Goal: Task Accomplishment & Management: Manage account settings

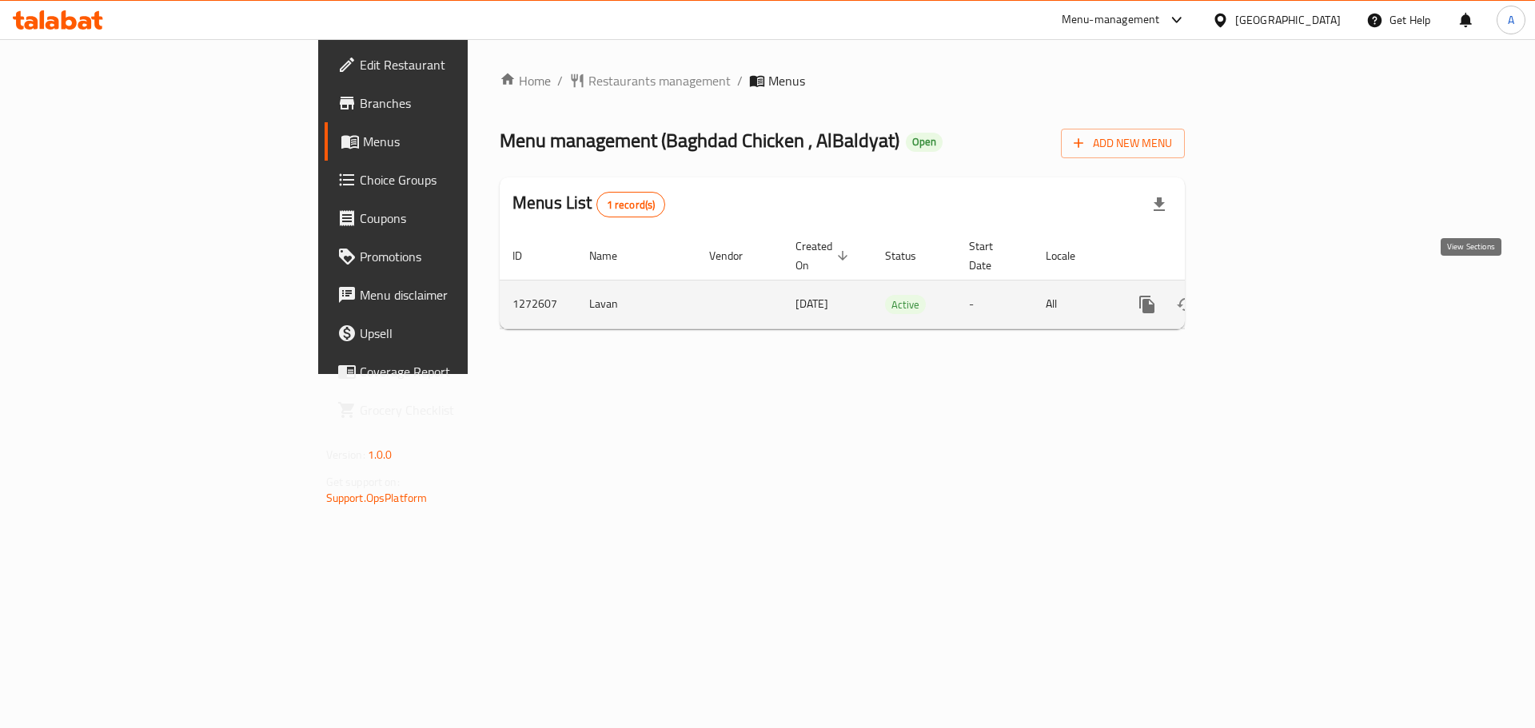
click at [1270, 297] on icon "enhanced table" at bounding box center [1262, 304] width 14 height 14
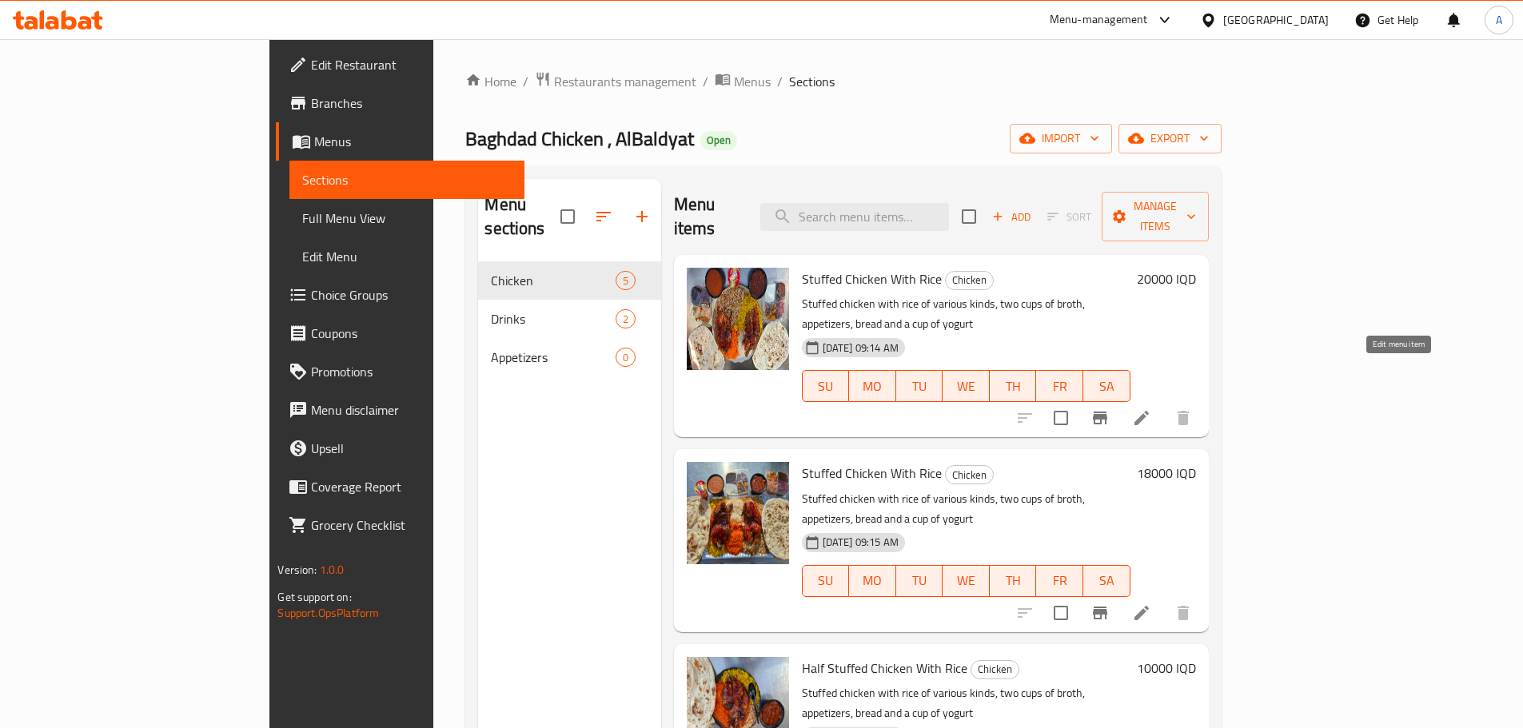
click at [1149, 411] on icon at bounding box center [1142, 418] width 14 height 14
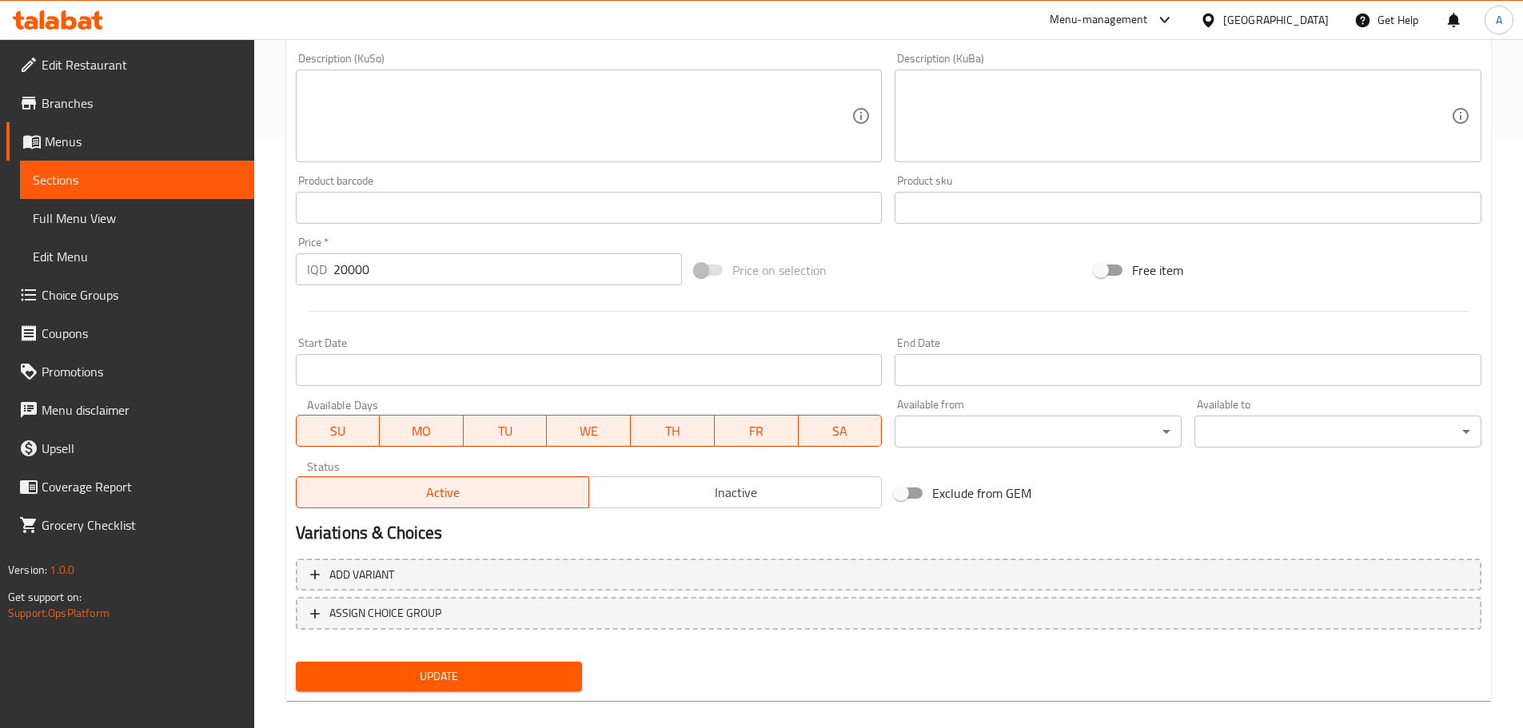
scroll to position [608, 0]
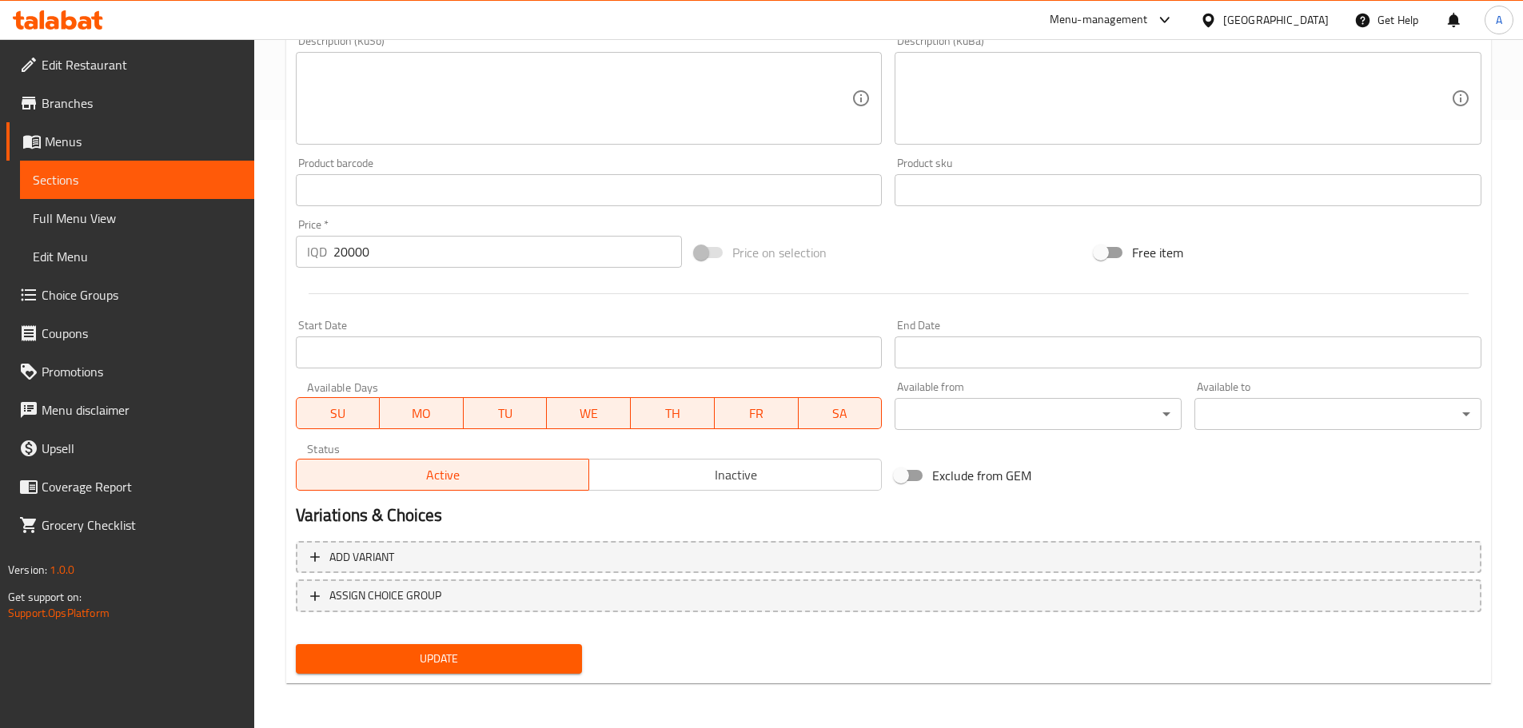
click at [688, 465] on span "Inactive" at bounding box center [736, 475] width 280 height 23
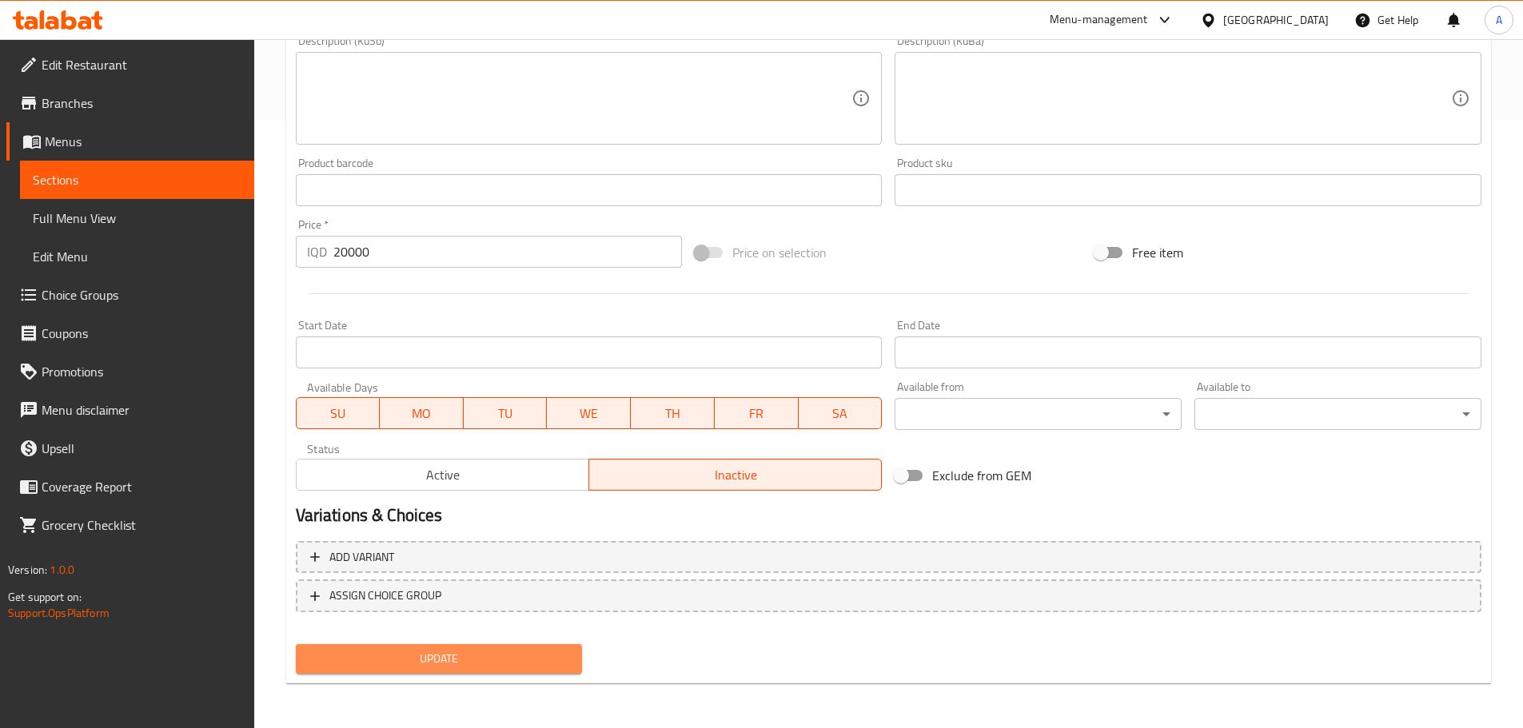
click at [514, 667] on span "Update" at bounding box center [439, 659] width 261 height 20
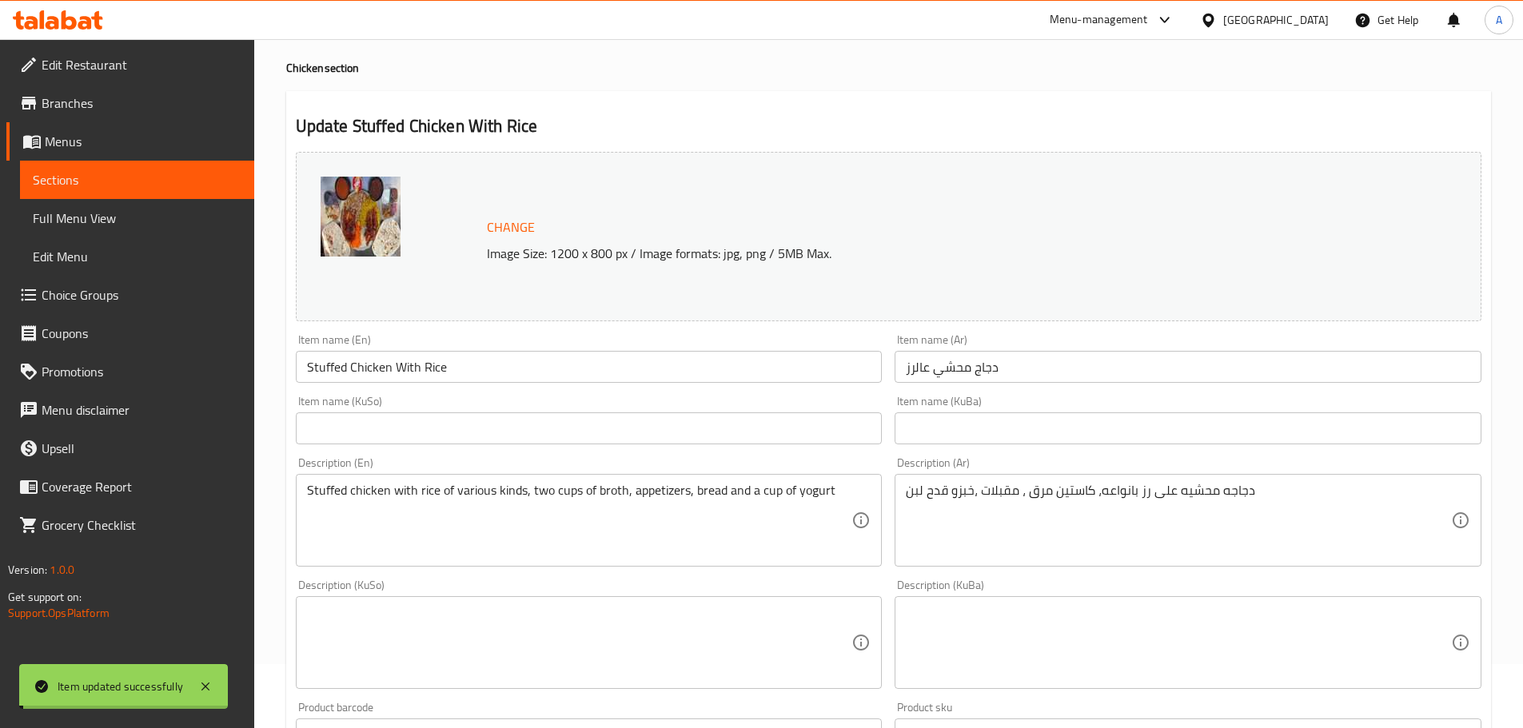
scroll to position [0, 0]
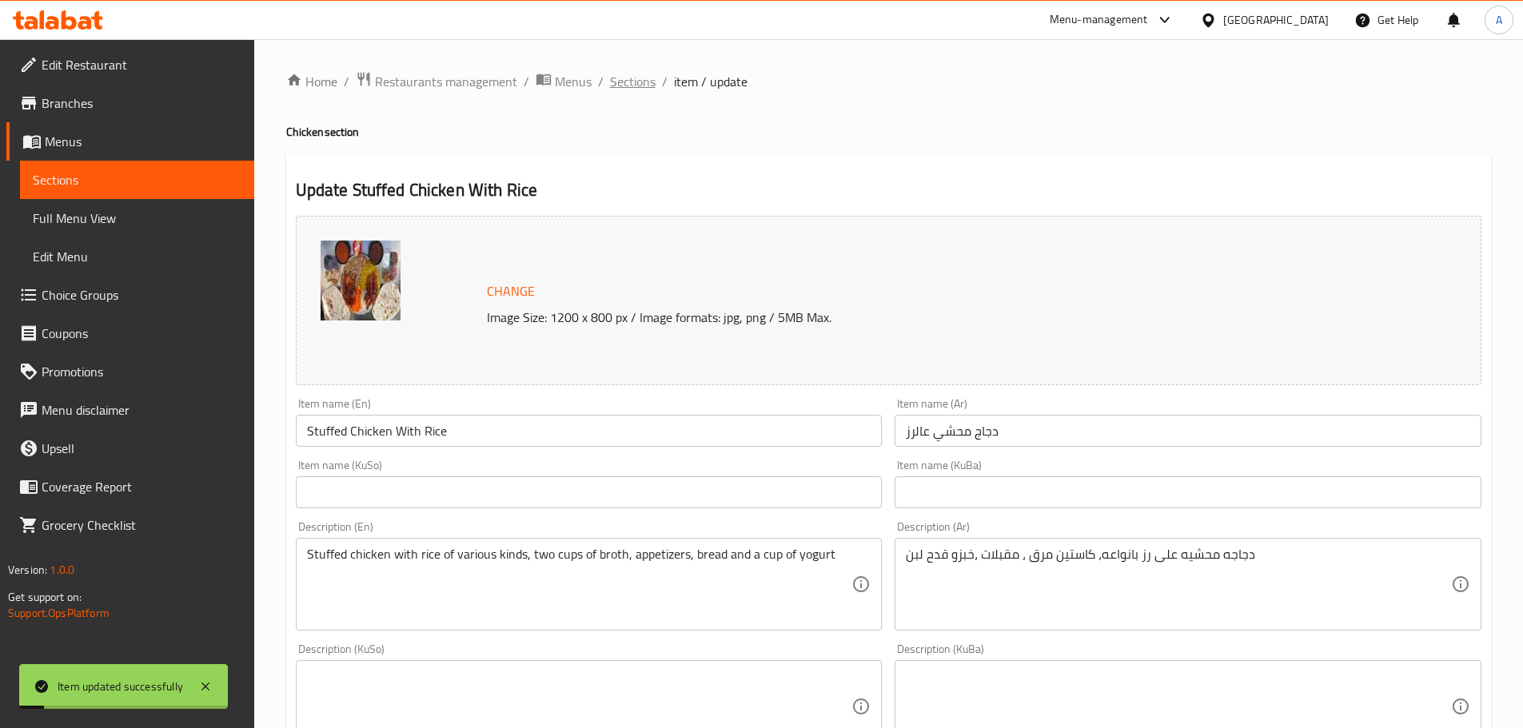
click at [625, 85] on span "Sections" at bounding box center [633, 81] width 46 height 19
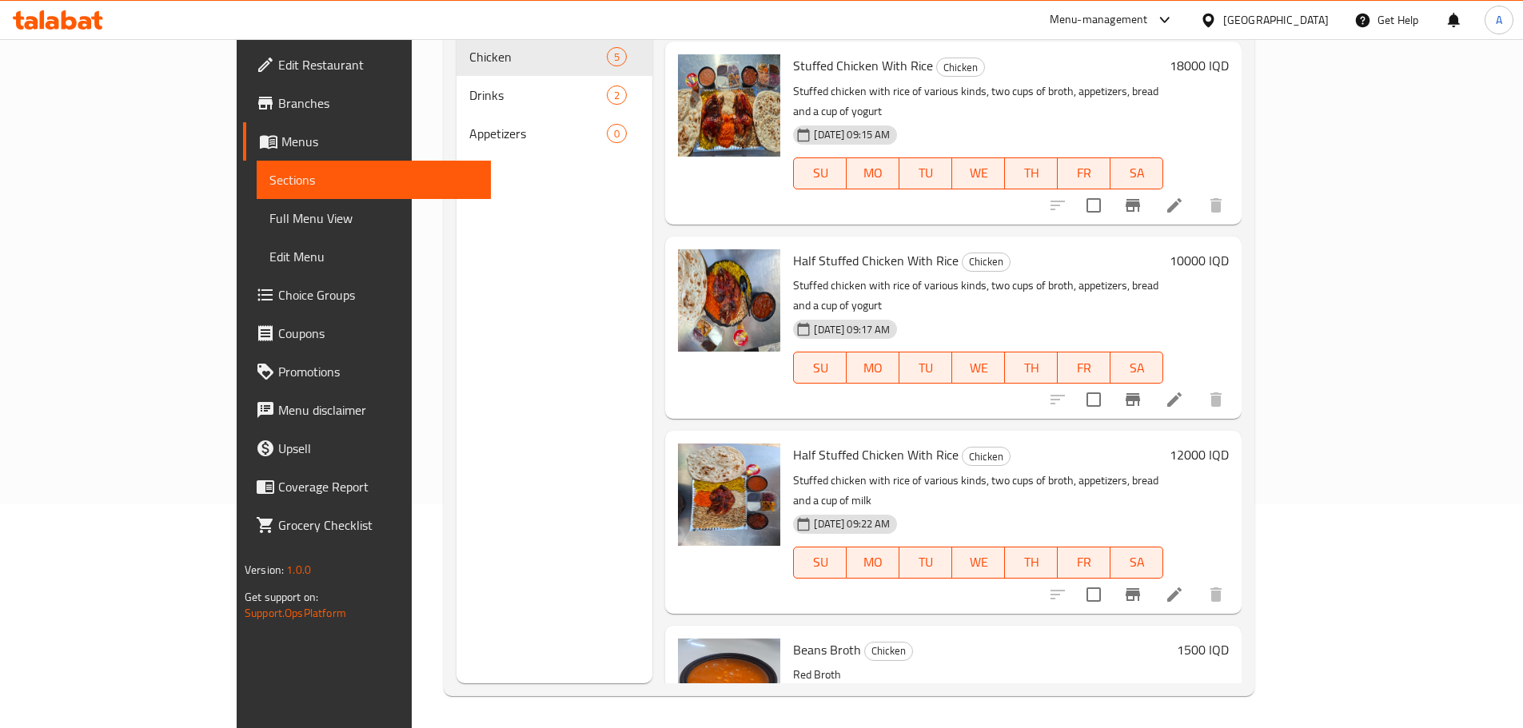
scroll to position [182, 0]
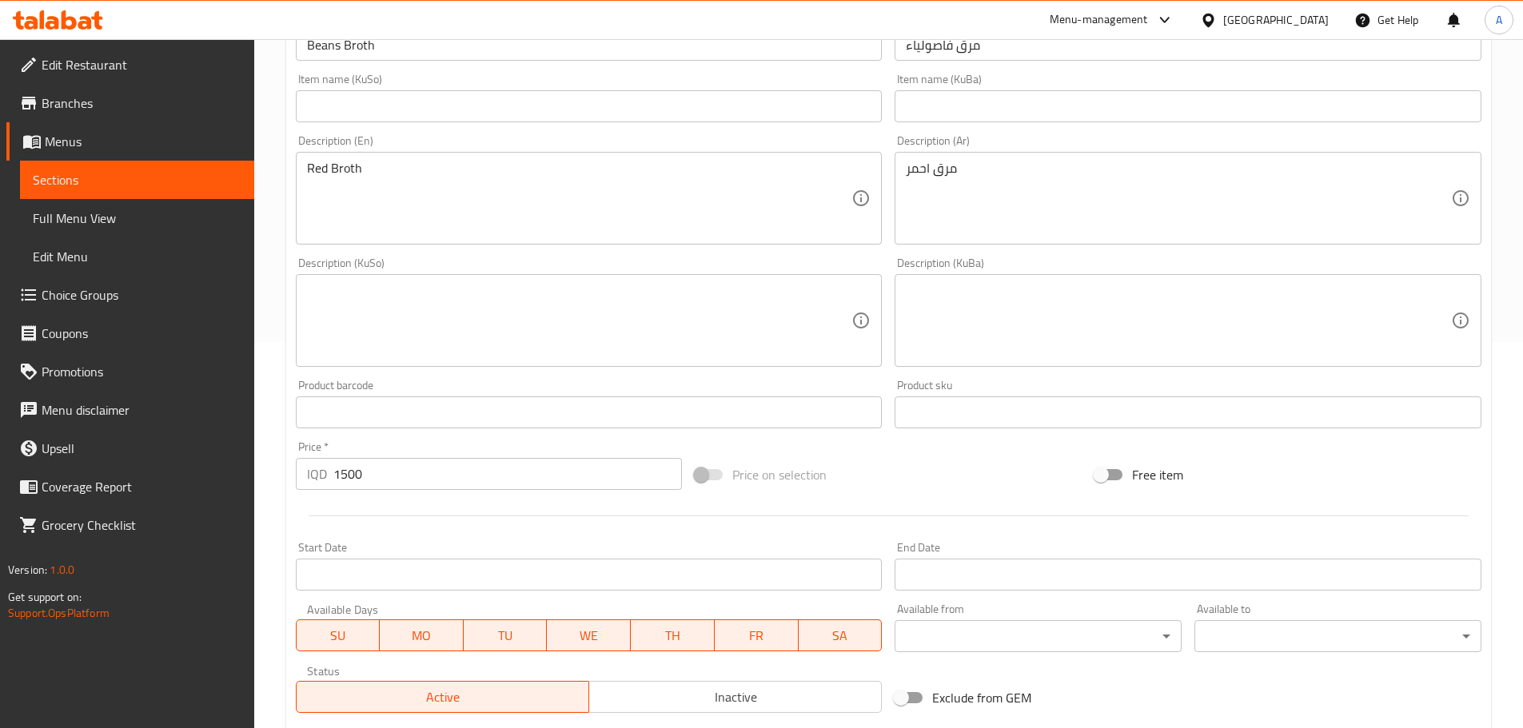
scroll to position [480, 0]
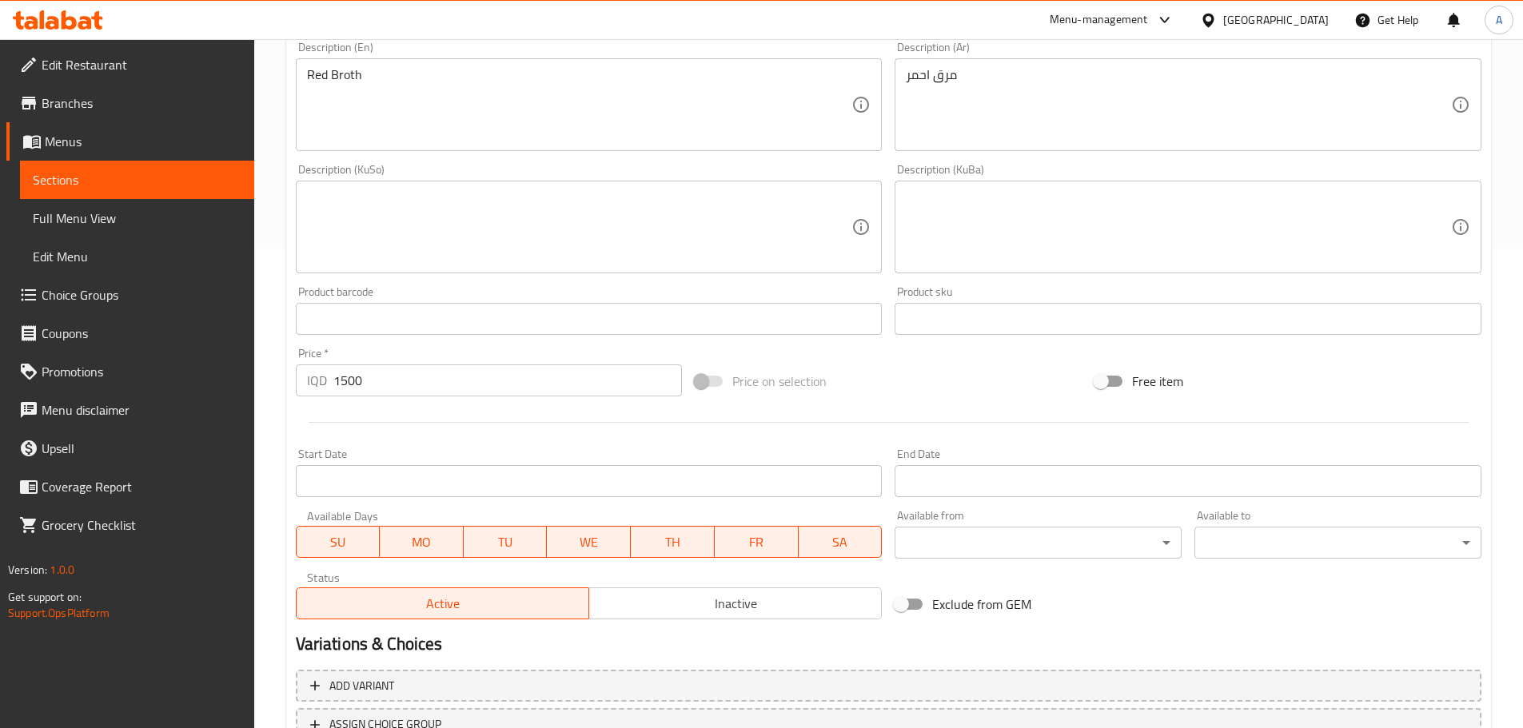
click at [743, 604] on span "Inactive" at bounding box center [736, 603] width 280 height 23
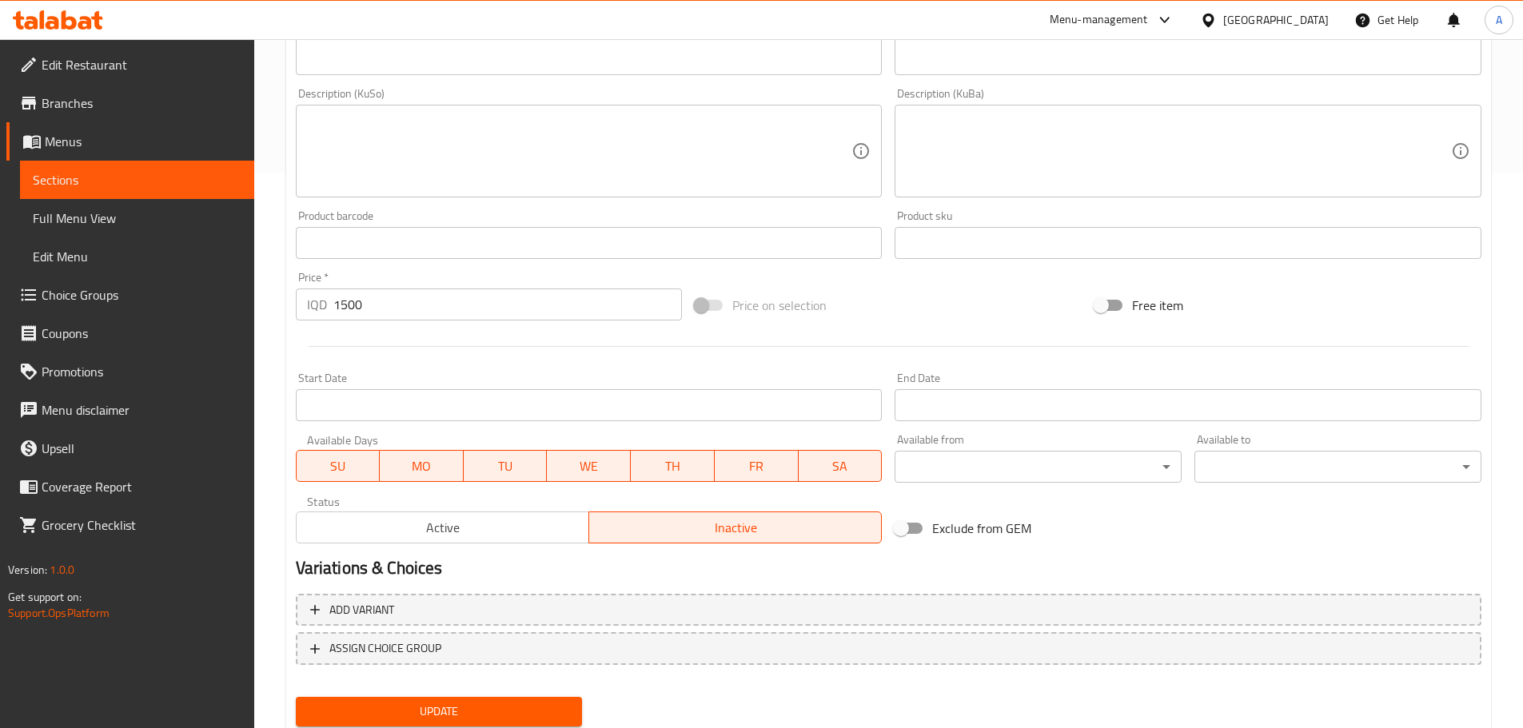
scroll to position [608, 0]
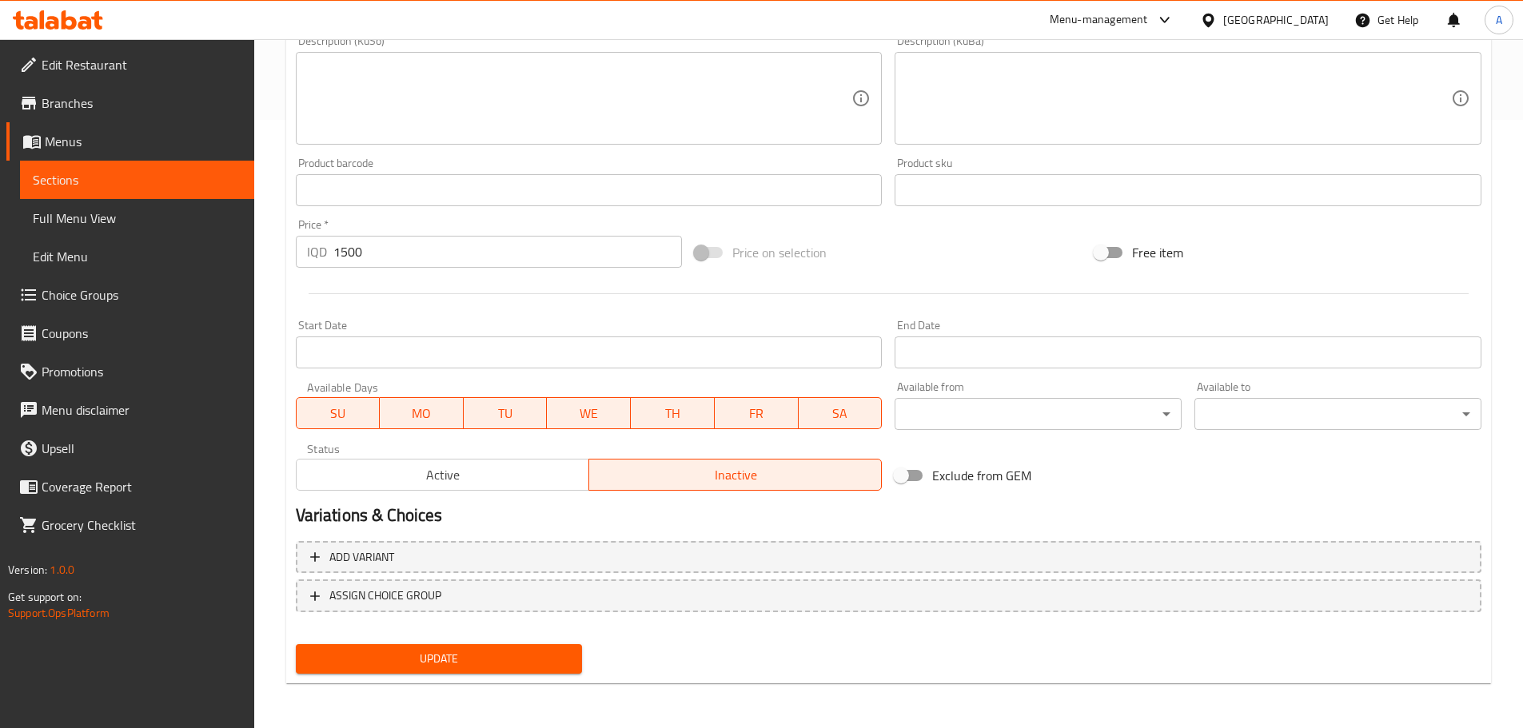
click at [470, 668] on span "Update" at bounding box center [439, 659] width 261 height 20
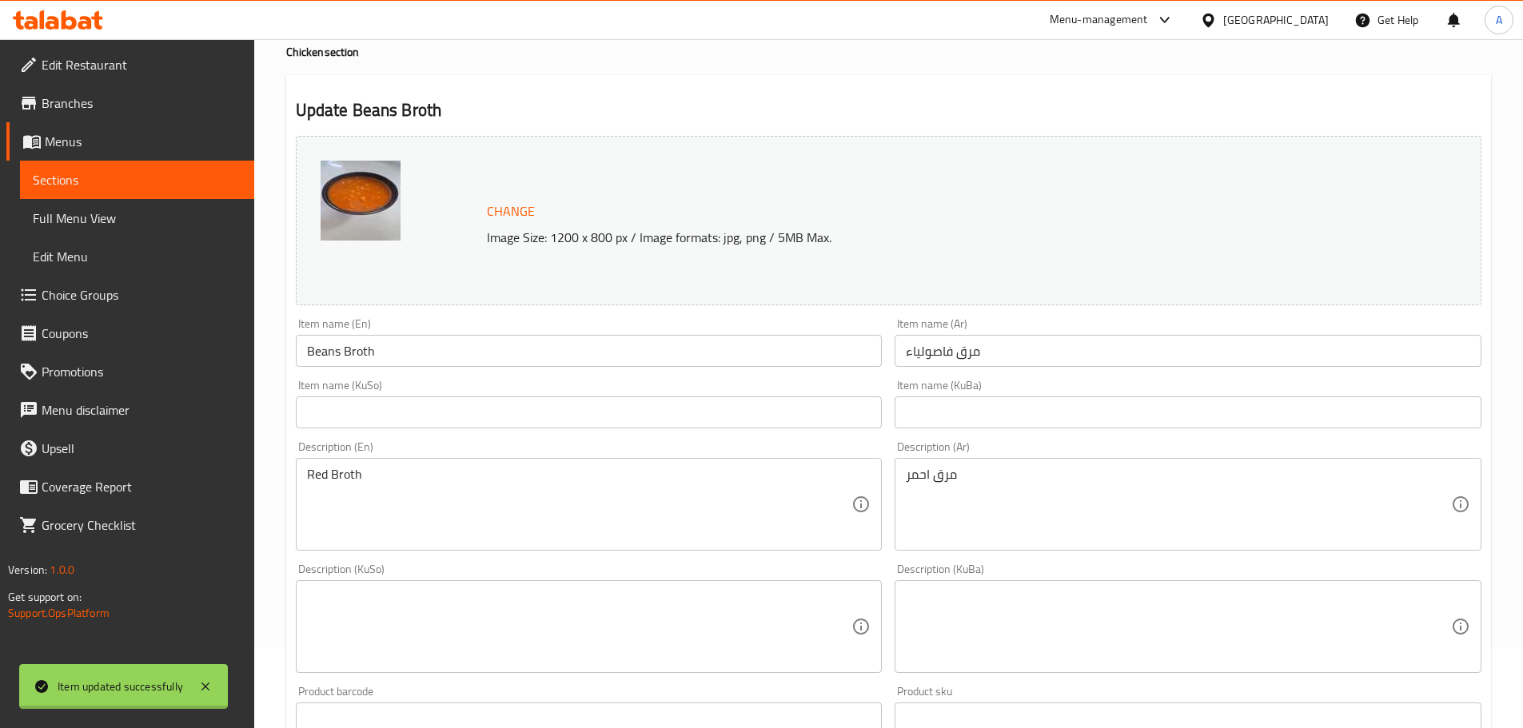
scroll to position [0, 0]
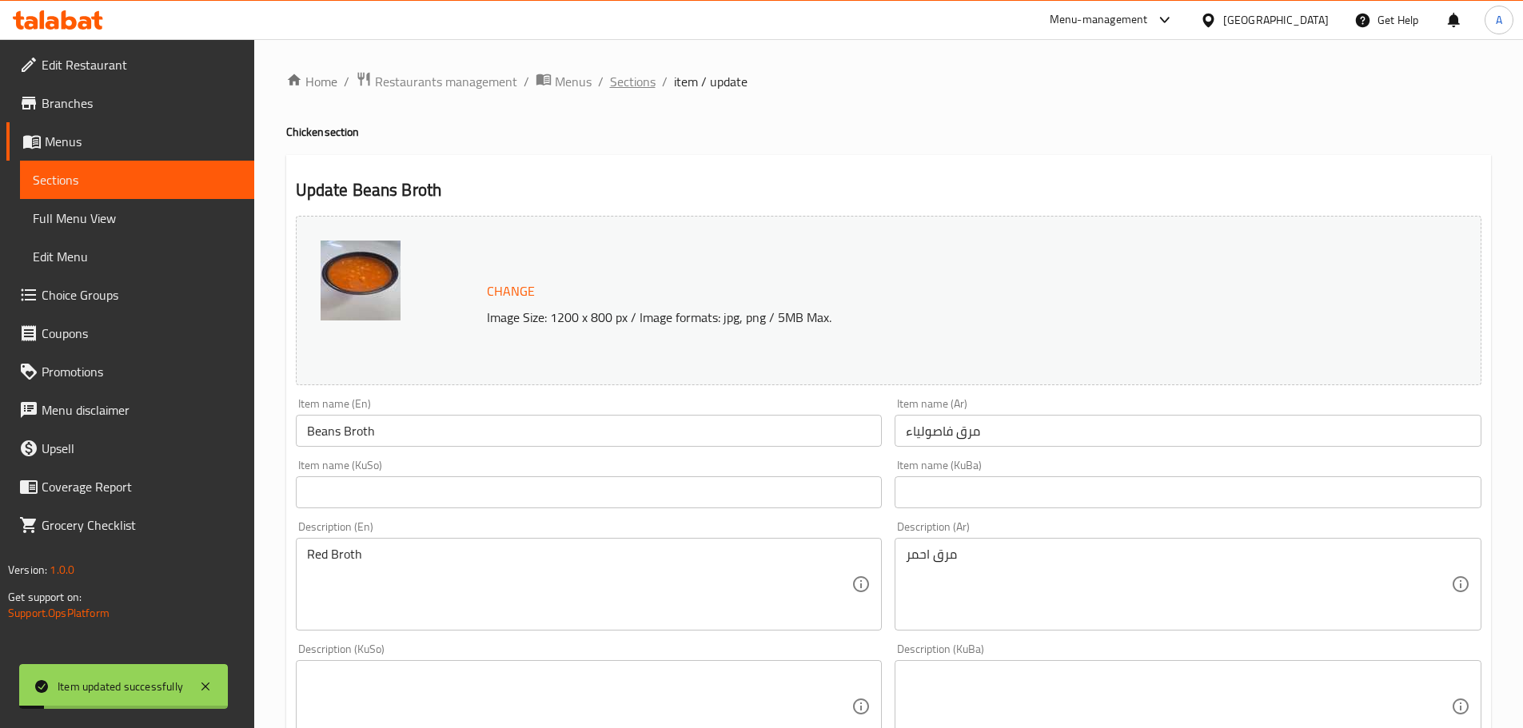
click at [632, 85] on span "Sections" at bounding box center [633, 81] width 46 height 19
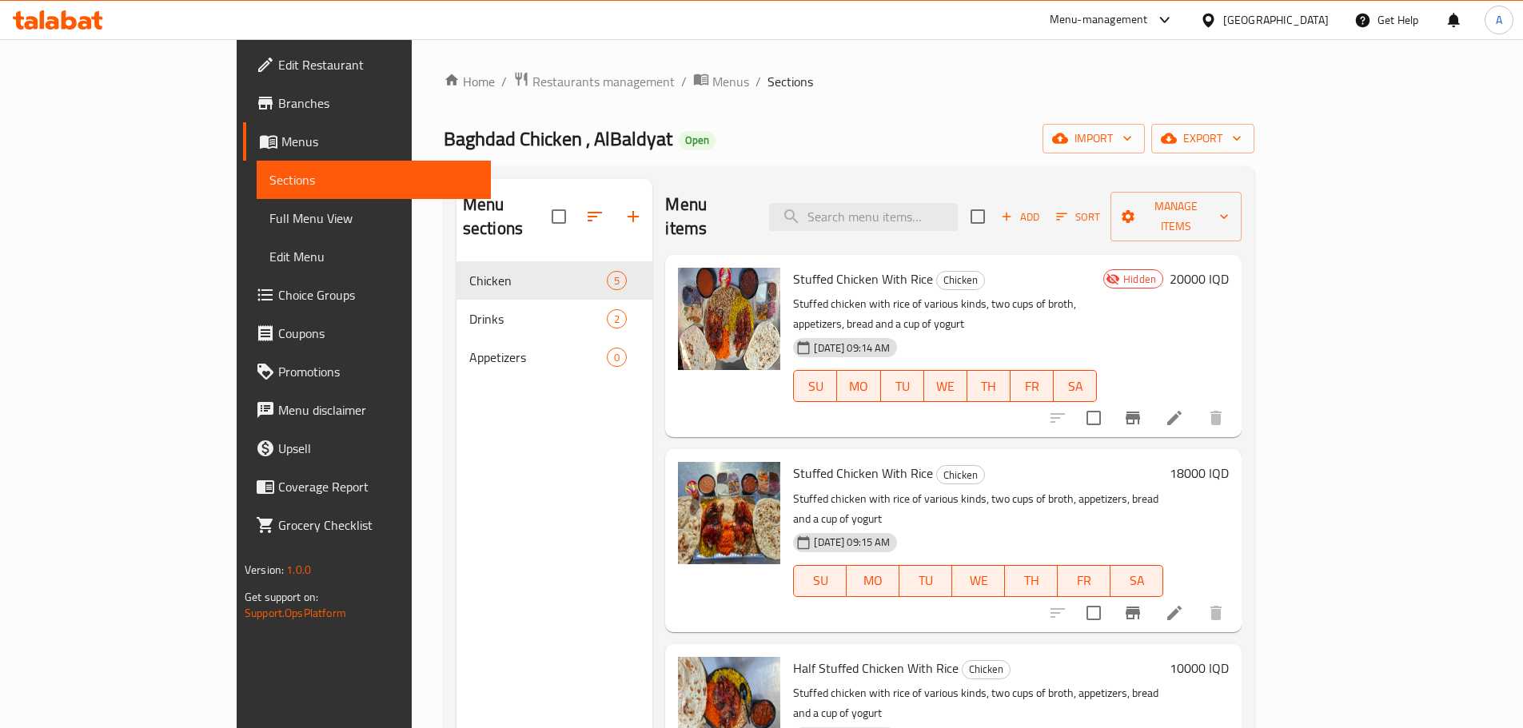
click at [936, 294] on p "Stuffed chicken with rice of various kinds, two cups of broth, appetizers, brea…" at bounding box center [945, 314] width 304 height 40
click at [1097, 294] on p "Stuffed chicken with rice of various kinds, two cups of broth, appetizers, brea…" at bounding box center [945, 314] width 304 height 40
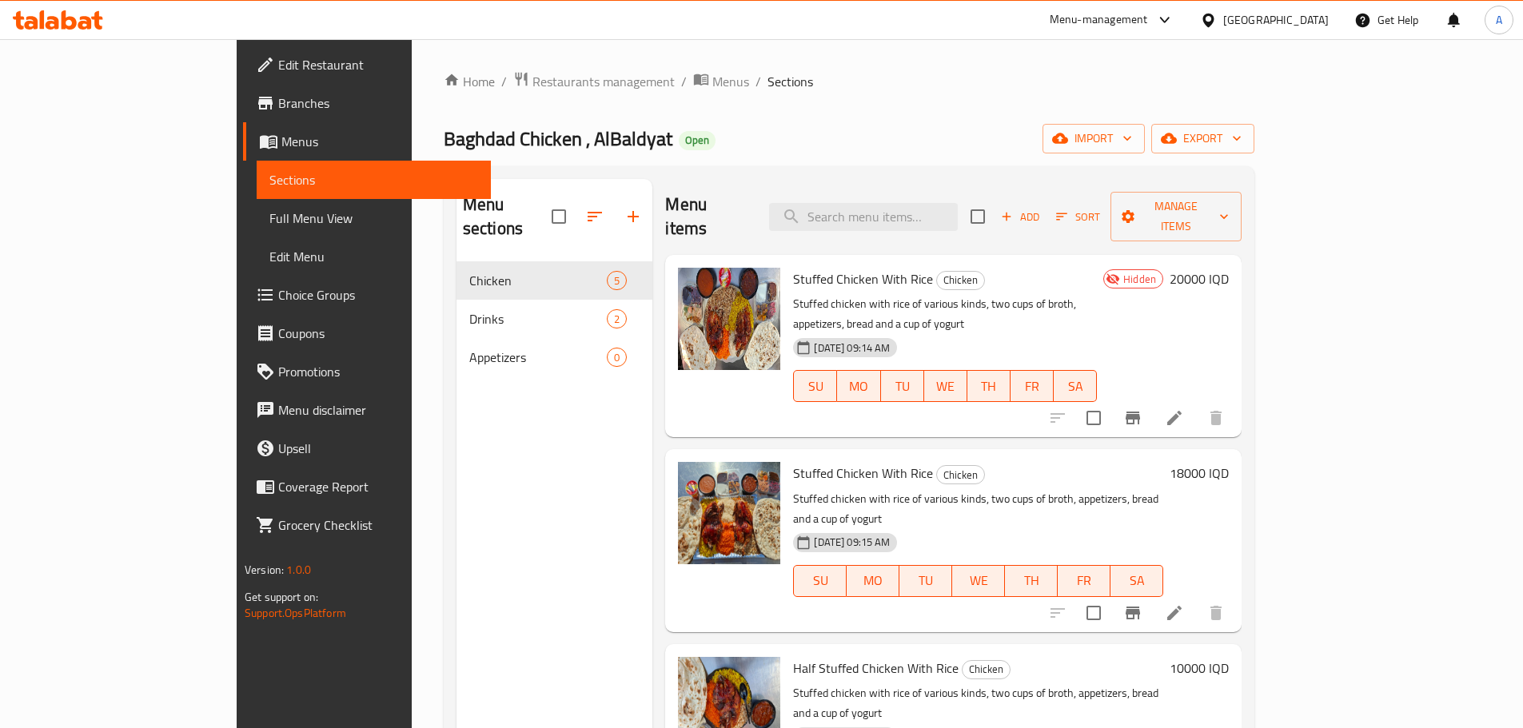
click at [1097, 294] on p "Stuffed chicken with rice of various kinds, two cups of broth, appetizers, brea…" at bounding box center [945, 314] width 304 height 40
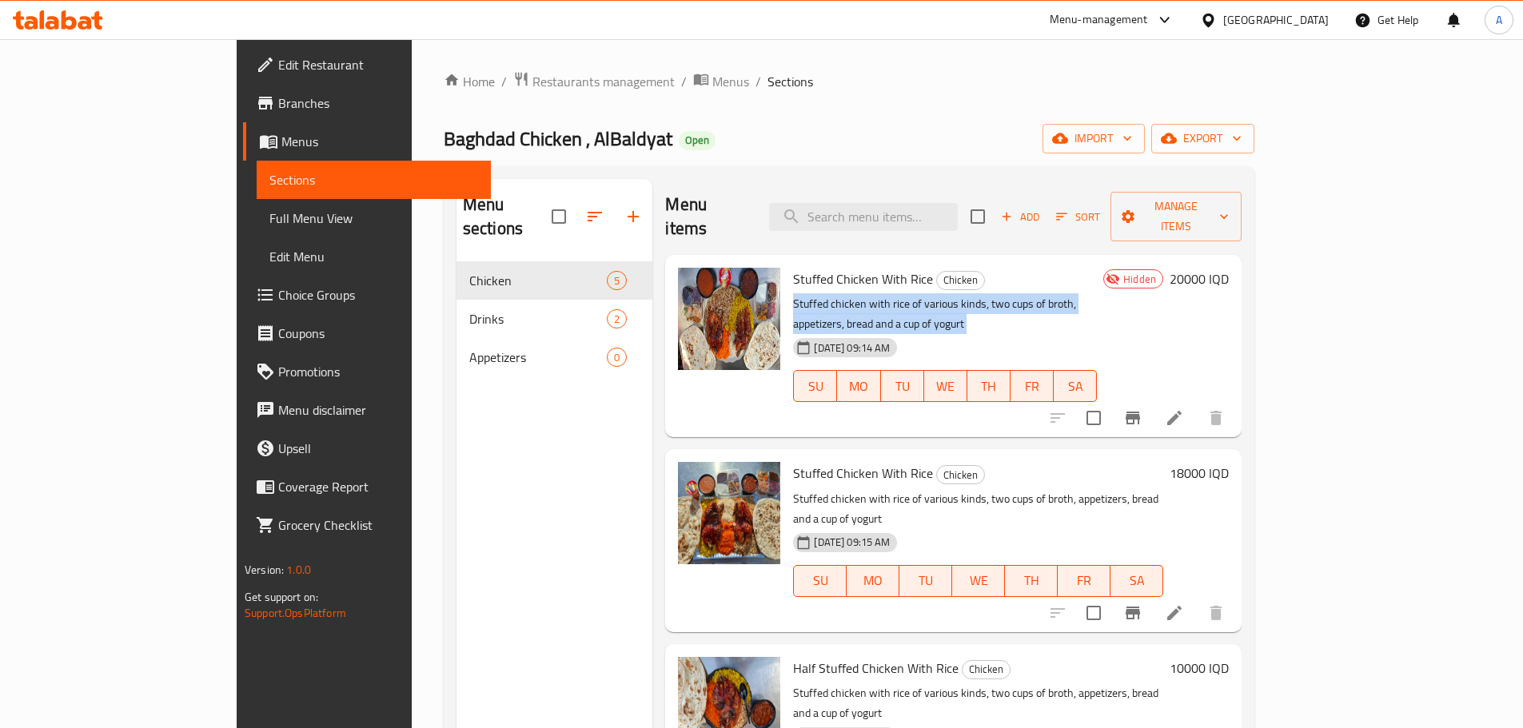
click at [1097, 294] on p "Stuffed chicken with rice of various kinds, two cups of broth, appetizers, brea…" at bounding box center [945, 314] width 304 height 40
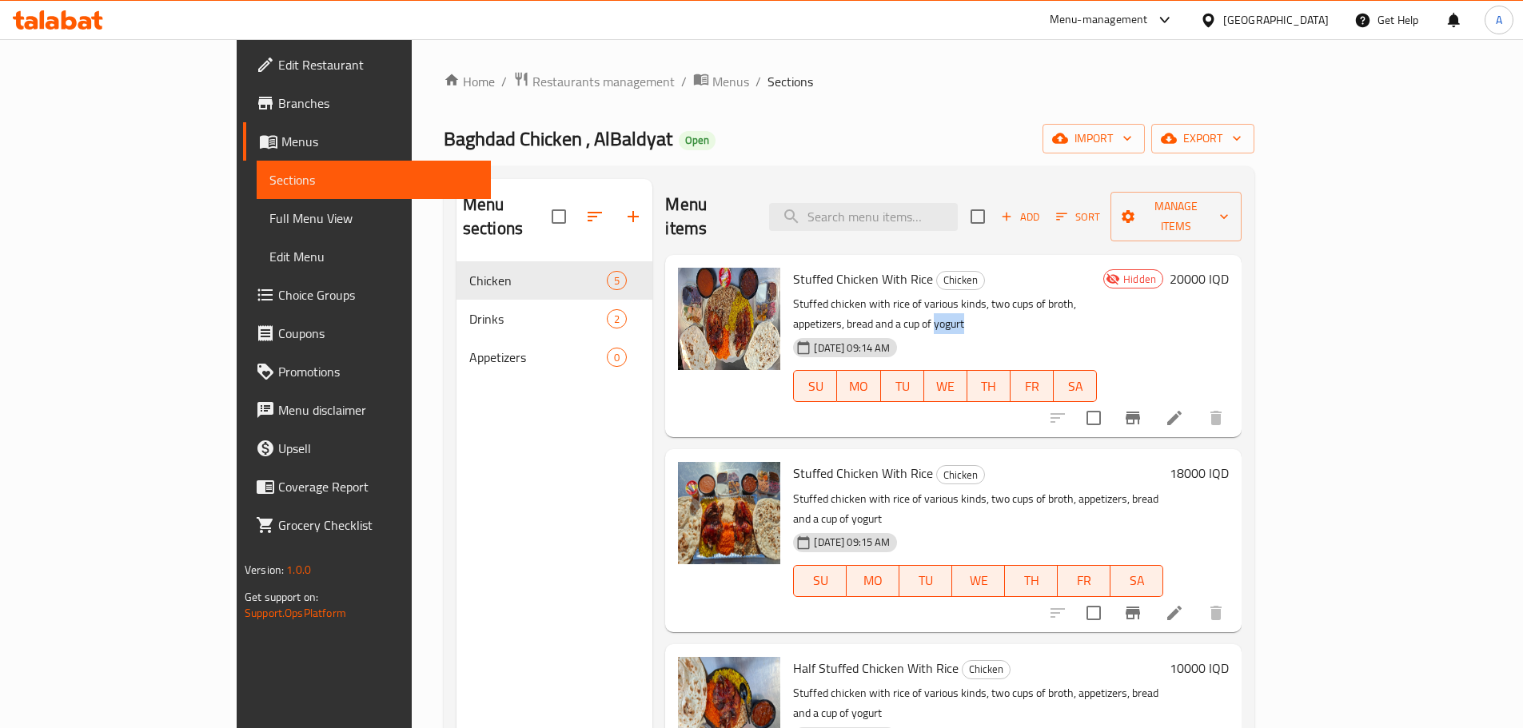
click at [1097, 294] on p "Stuffed chicken with rice of various kinds, two cups of broth, appetizers, brea…" at bounding box center [945, 314] width 304 height 40
click at [633, 143] on div "Baghdad Chicken , AlBaldyat Open import export" at bounding box center [849, 139] width 811 height 30
drag, startPoint x: 572, startPoint y: 132, endPoint x: 283, endPoint y: 143, distance: 289.7
click at [412, 143] on div "Home / Restaurants management / Menus / Sections Baghdad Chicken , AlBaldyat Op…" at bounding box center [849, 495] width 875 height 913
click at [96, 22] on icon at bounding box center [96, 20] width 11 height 18
